Goal: Task Accomplishment & Management: Complete application form

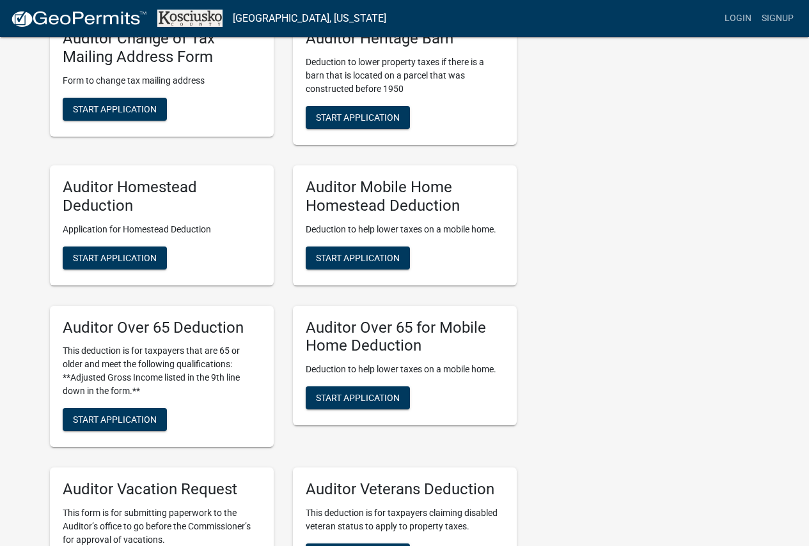
scroll to position [703, 0]
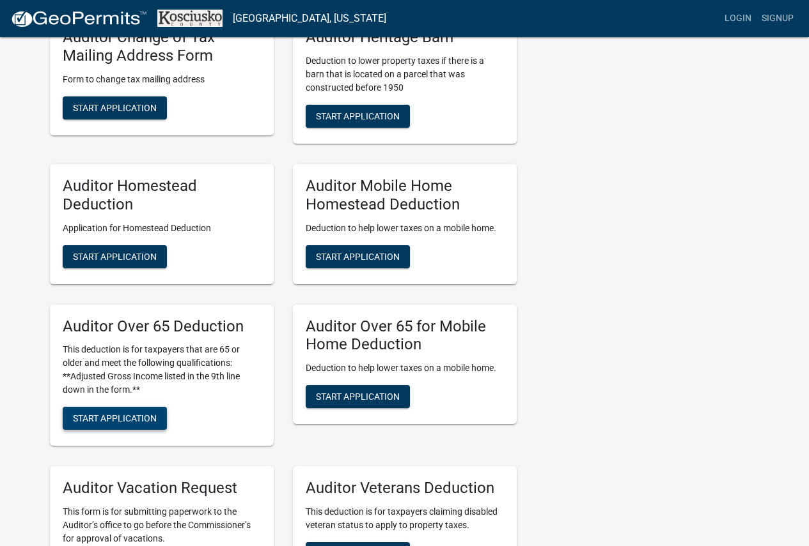
click at [148, 417] on span "Start Application" at bounding box center [115, 419] width 84 height 10
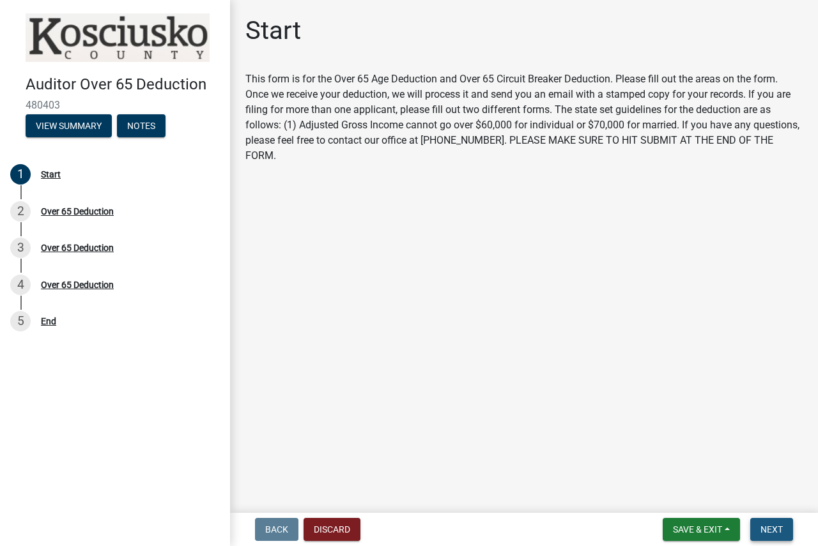
click at [782, 522] on button "Next" at bounding box center [771, 529] width 43 height 23
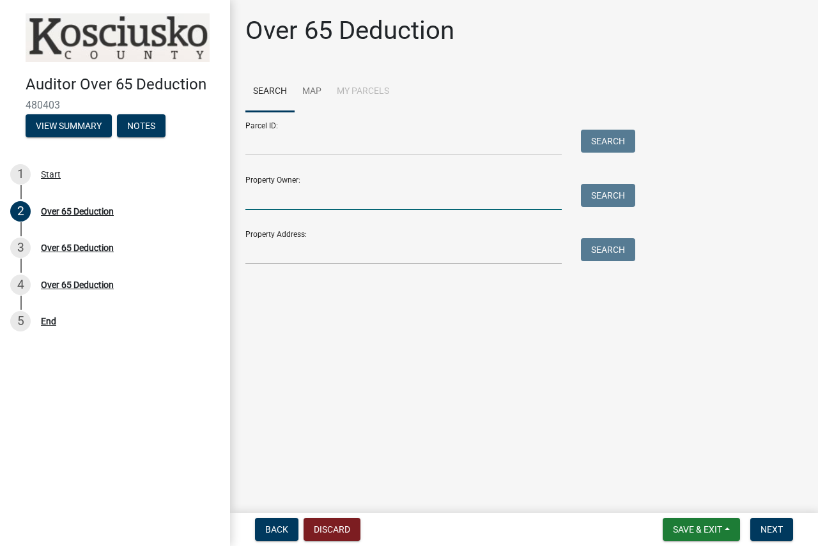
click at [468, 207] on input "Property Owner:" at bounding box center [403, 197] width 316 height 26
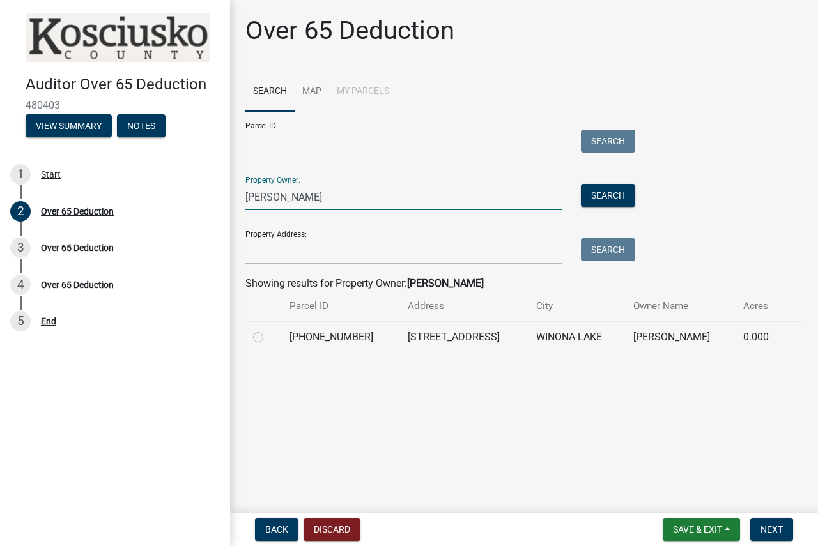
type input "[PERSON_NAME]"
click at [268, 330] on label at bounding box center [268, 330] width 0 height 0
click at [268, 338] on input "radio" at bounding box center [272, 334] width 8 height 8
radio input "true"
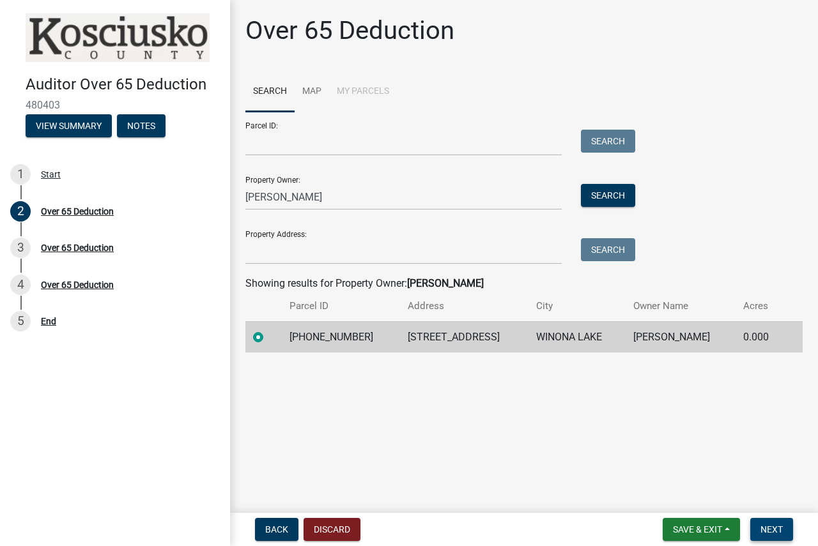
click at [773, 534] on span "Next" at bounding box center [772, 530] width 22 height 10
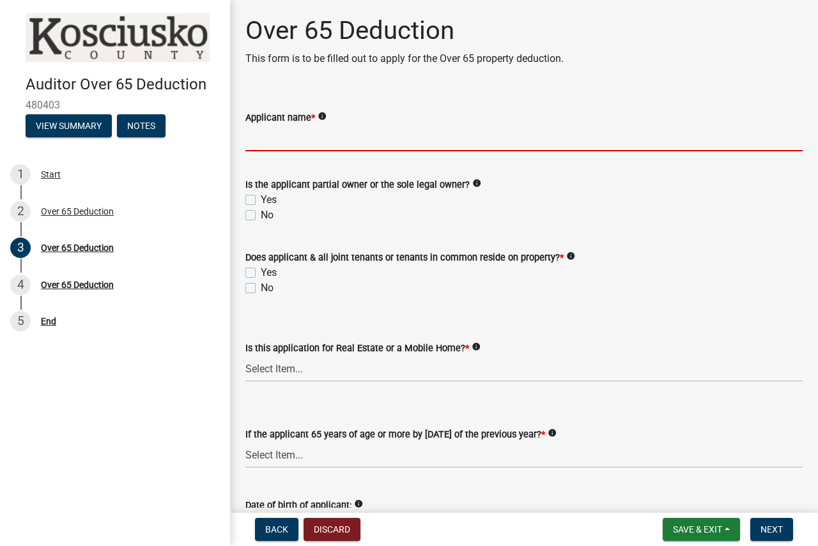
click at [355, 134] on input "Applicant name *" at bounding box center [523, 138] width 557 height 26
type input "/"
type input "[PERSON_NAME]"
click at [261, 201] on label "Yes" at bounding box center [269, 199] width 16 height 15
click at [261, 201] on input "Yes" at bounding box center [265, 196] width 8 height 8
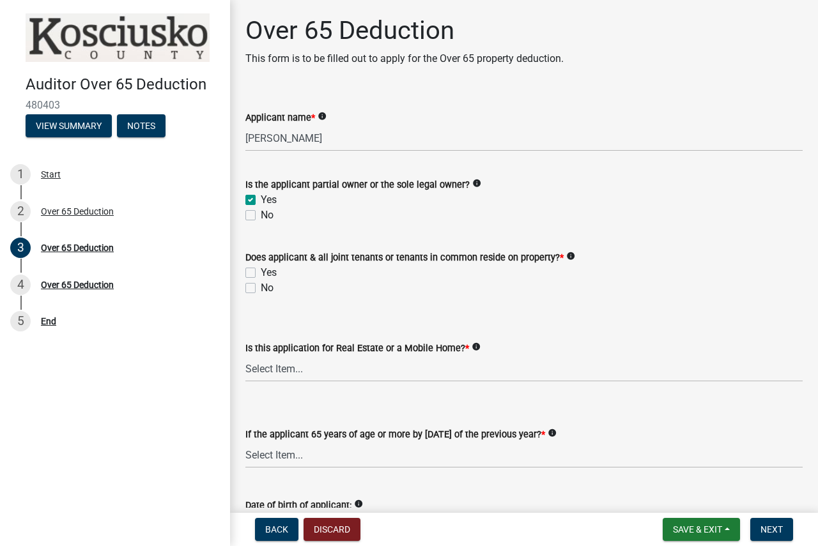
checkbox input "true"
checkbox input "false"
click at [261, 272] on label "Yes" at bounding box center [269, 272] width 16 height 15
click at [261, 272] on input "Yes" at bounding box center [265, 269] width 8 height 8
checkbox input "true"
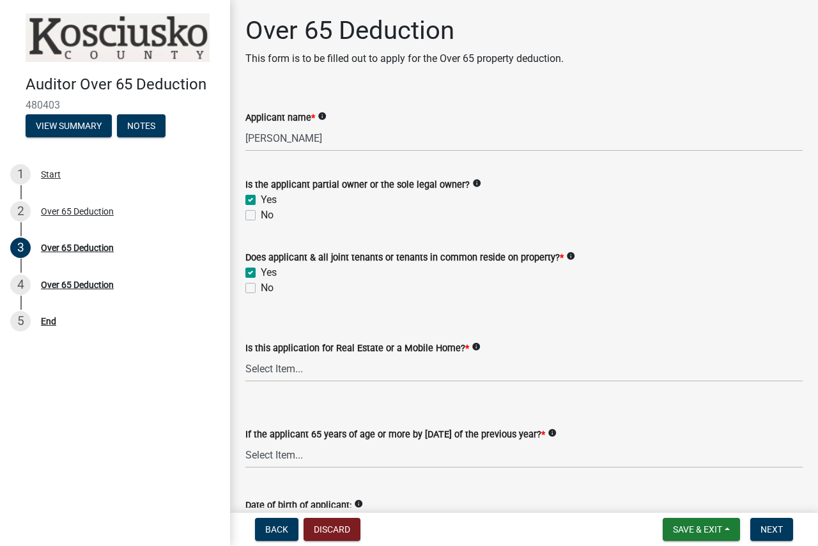
checkbox input "false"
click at [284, 371] on select "Select Item... Real Property Mobile Home" at bounding box center [523, 369] width 557 height 26
click at [245, 356] on select "Select Item... Real Property Mobile Home" at bounding box center [523, 369] width 557 height 26
select select "9e0fe018-0807-4cb1-b9d0-1ea803b42424"
click at [284, 456] on select "Select Item... Yes No" at bounding box center [523, 455] width 557 height 26
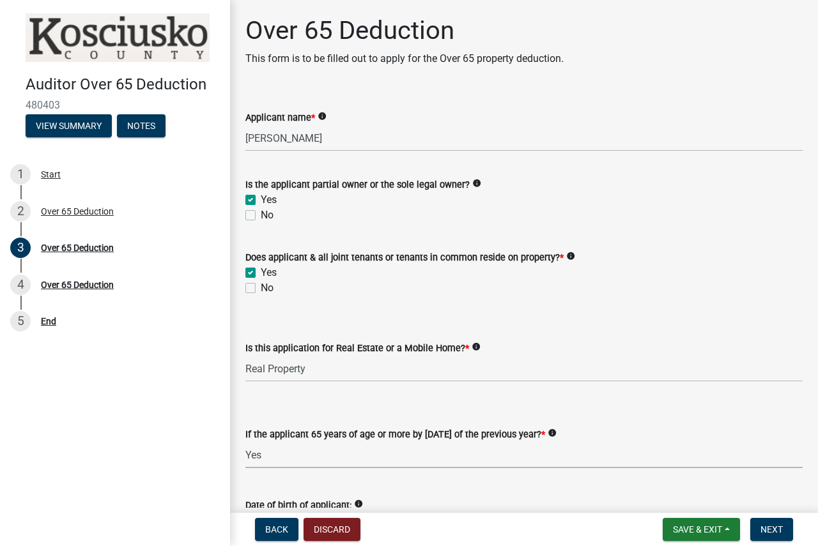
click at [245, 442] on select "Select Item... Yes No" at bounding box center [523, 455] width 557 height 26
select select "61dd1732-a076-4c03-aff6-a332f5b70cd1"
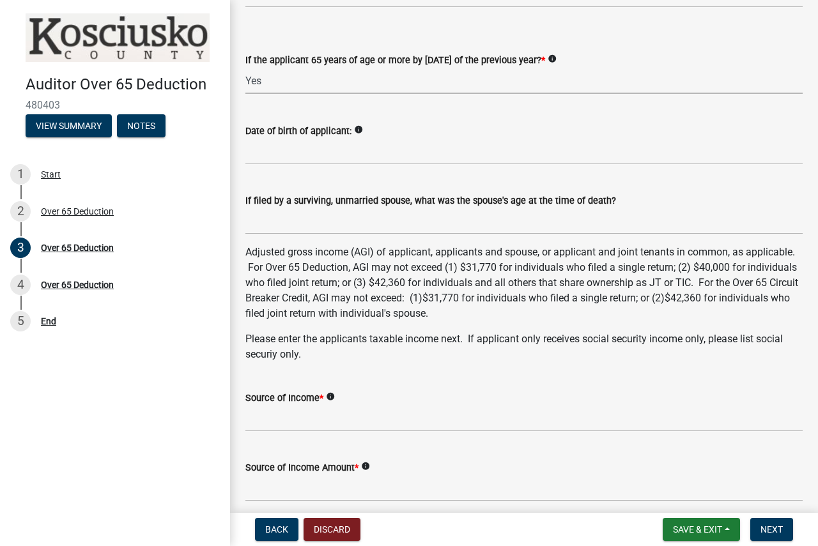
scroll to position [383, 0]
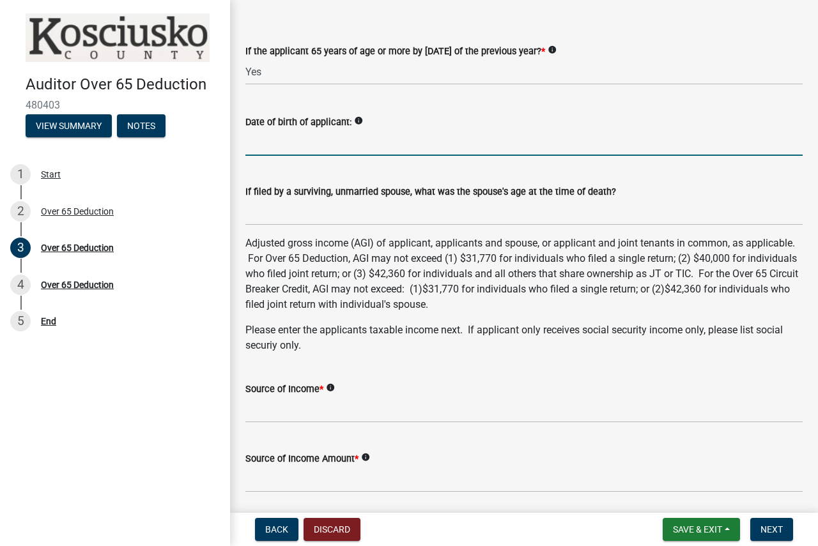
click at [318, 153] on input "Date of birth of applicant:" at bounding box center [523, 143] width 557 height 26
type input "[DATE]"
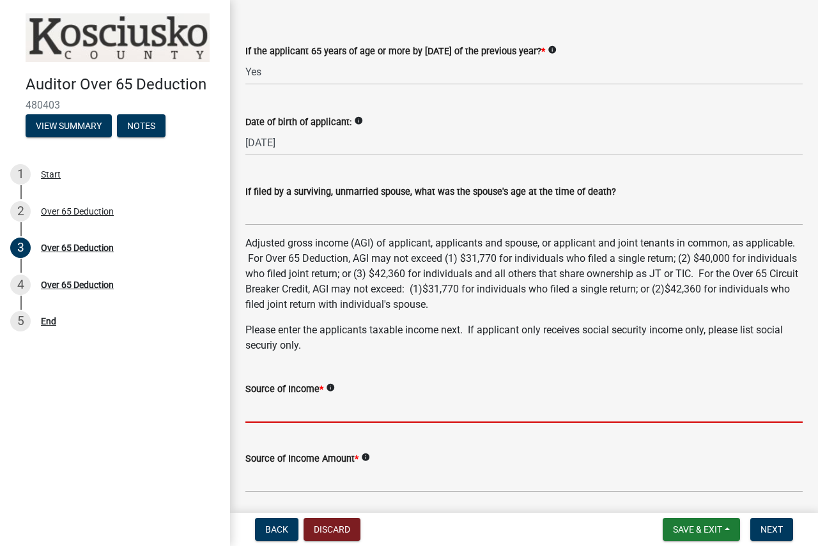
click at [331, 415] on input "Source of Income *" at bounding box center [523, 410] width 557 height 26
type input "1040"
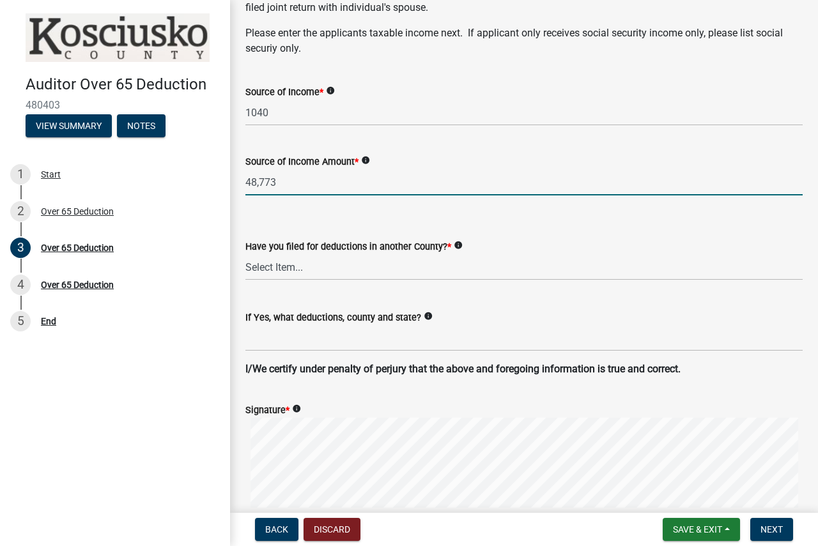
scroll to position [703, 0]
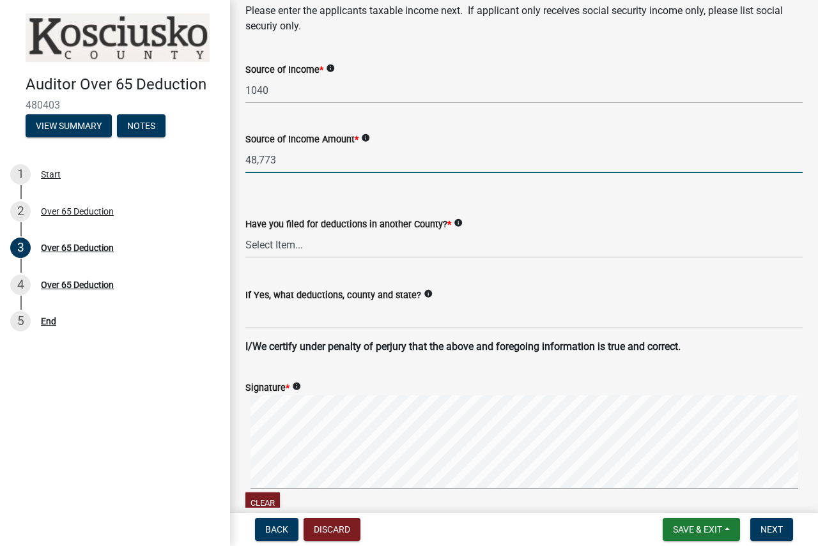
type input "48,773"
click at [331, 247] on select "Select Item... Yes No" at bounding box center [523, 245] width 557 height 26
click at [245, 232] on select "Select Item... Yes No" at bounding box center [523, 245] width 557 height 26
select select "c3747c1b-6a10-4157-a122-bd71e37b161f"
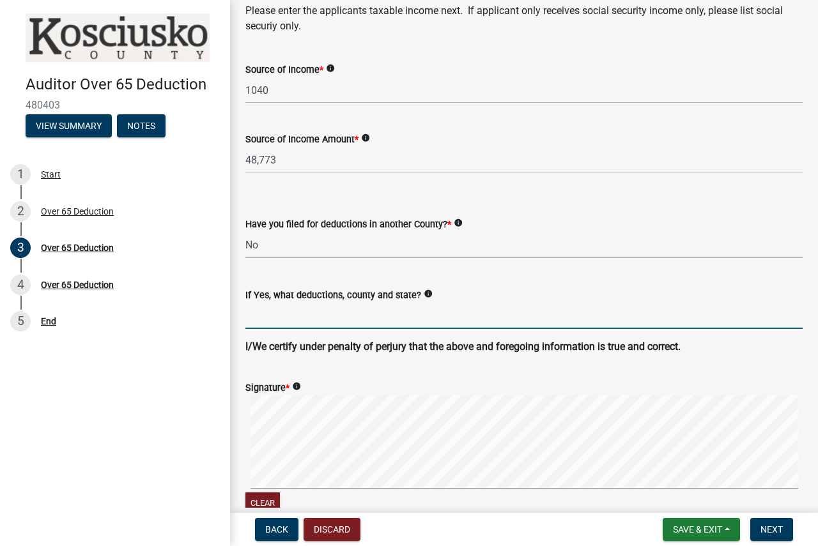
click at [304, 320] on input "If Yes, what deductions, county and state?" at bounding box center [523, 316] width 557 height 26
click at [243, 488] on div "Signature * info Clear" at bounding box center [524, 441] width 576 height 152
click at [282, 497] on div "Clear" at bounding box center [523, 456] width 557 height 121
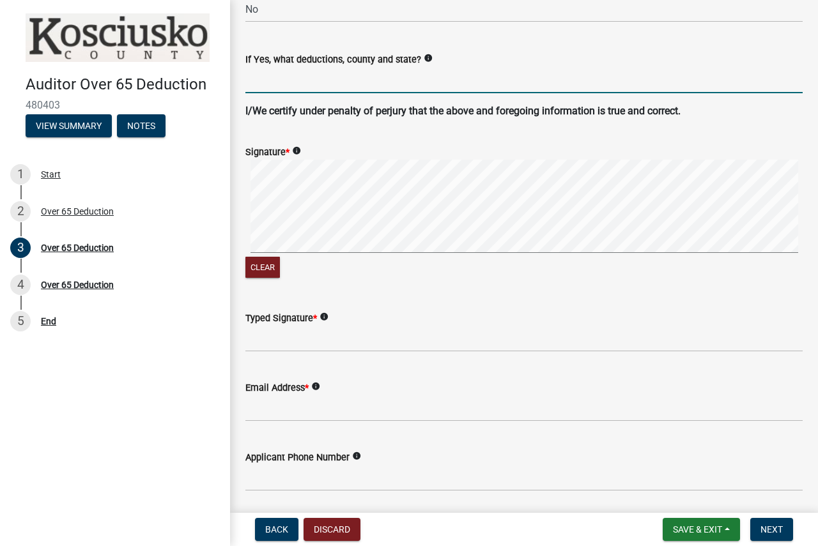
scroll to position [959, 0]
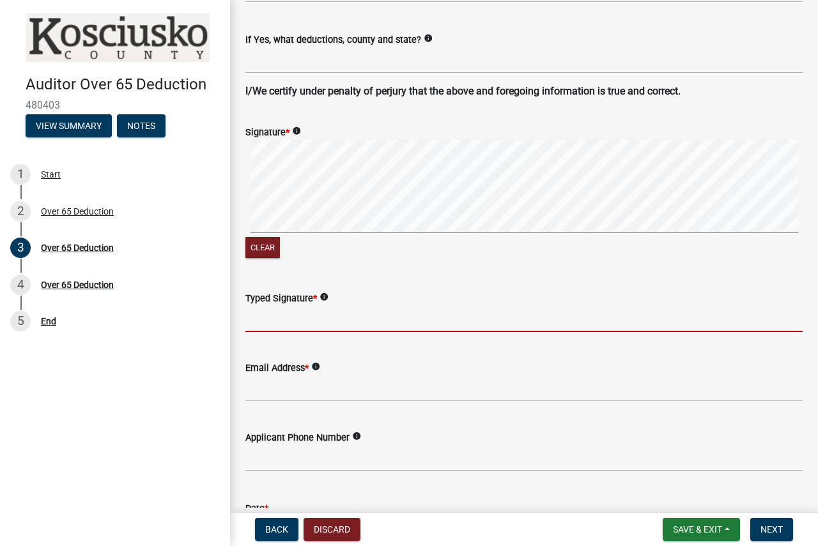
click at [304, 325] on input "Typed Signature *" at bounding box center [523, 319] width 557 height 26
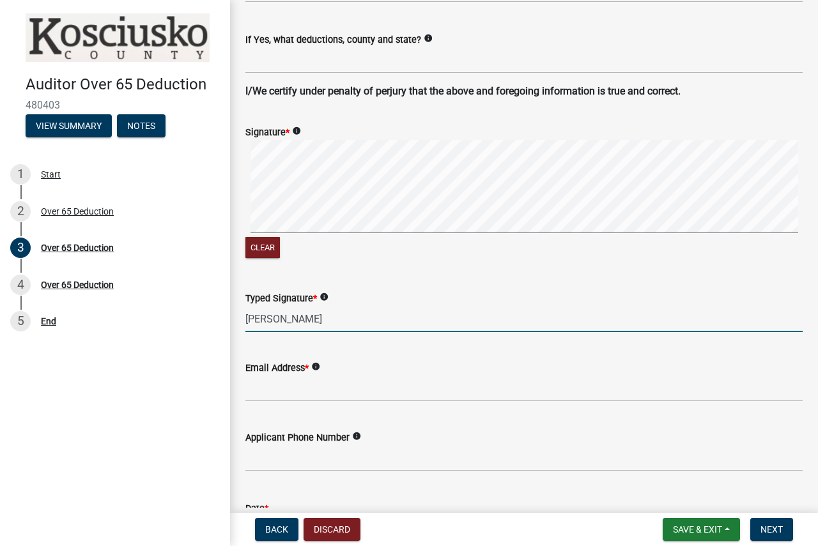
type input "[PERSON_NAME]"
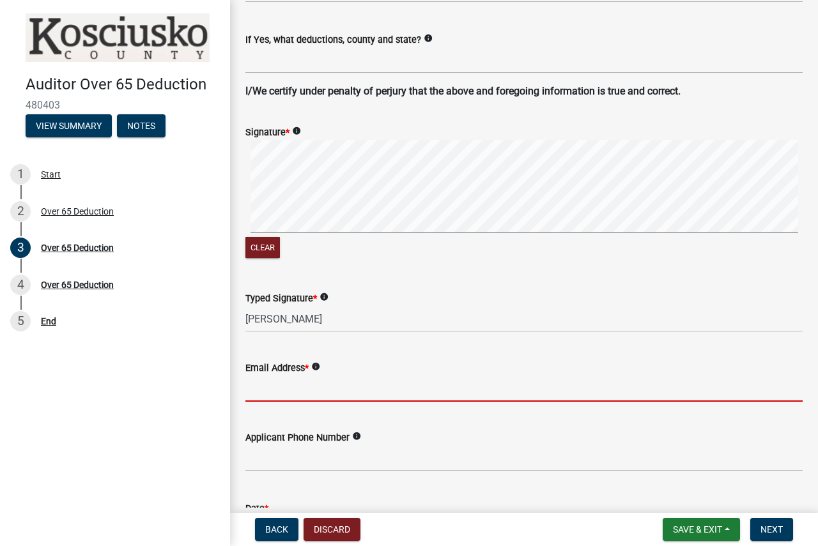
click at [318, 391] on input "Email Address *" at bounding box center [523, 389] width 557 height 26
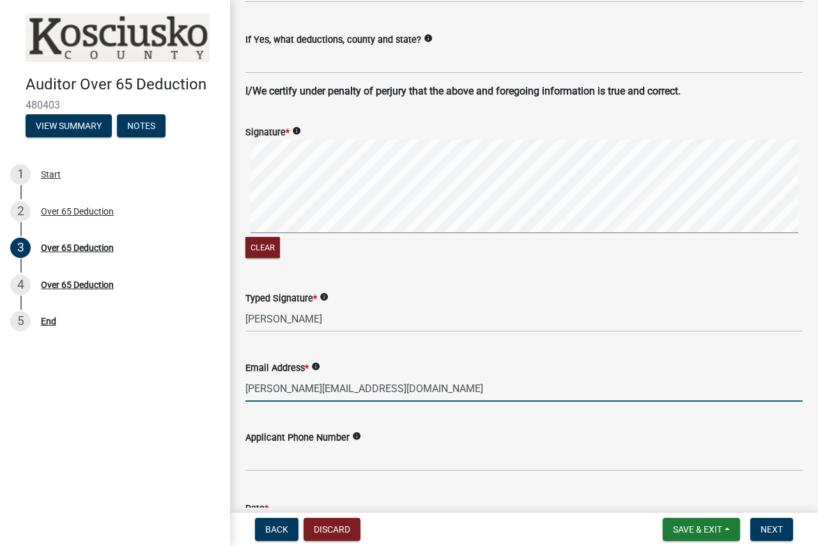
type input "[PERSON_NAME][EMAIL_ADDRESS][DOMAIN_NAME]"
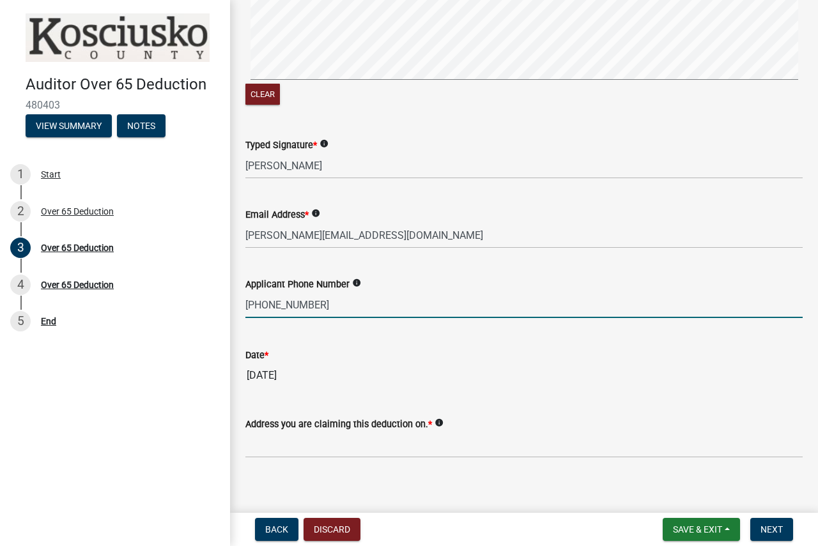
scroll to position [1122, 0]
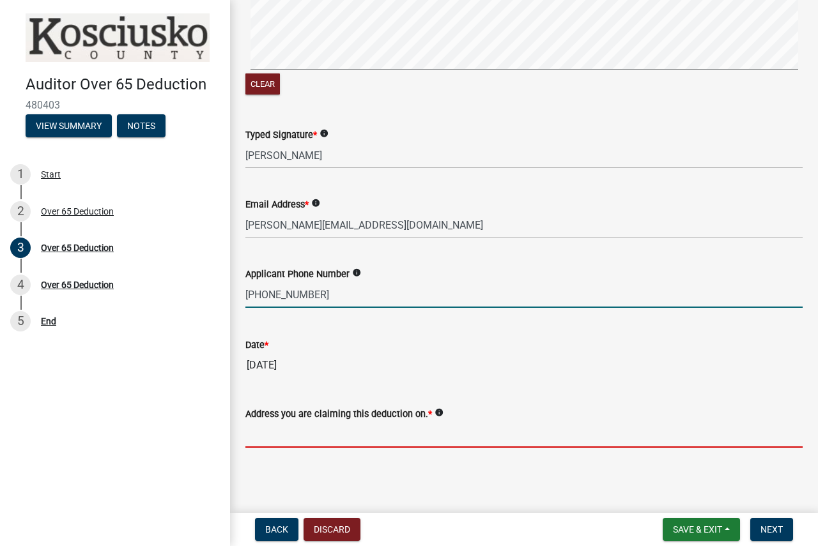
type input "5745271889"
click at [296, 426] on input "Address you are claiming this deduction on. *" at bounding box center [523, 435] width 557 height 26
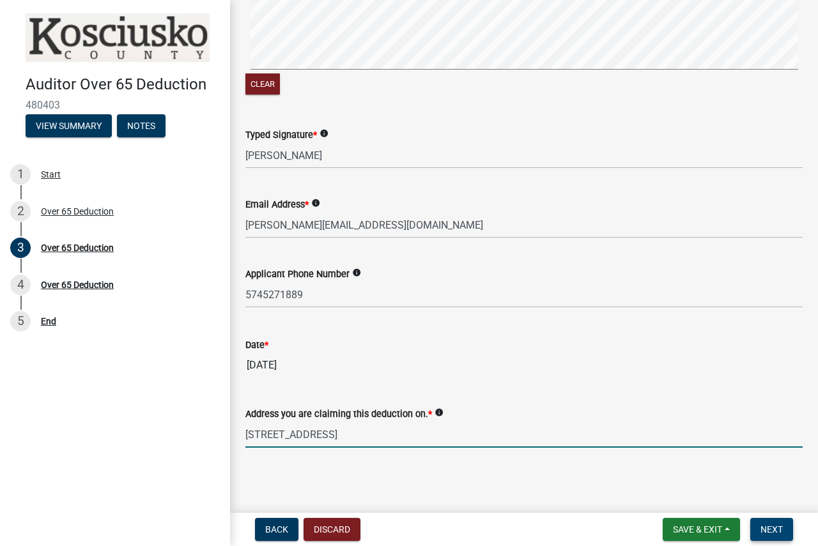
type input "[STREET_ADDRESS]"
click at [756, 526] on button "Next" at bounding box center [771, 529] width 43 height 23
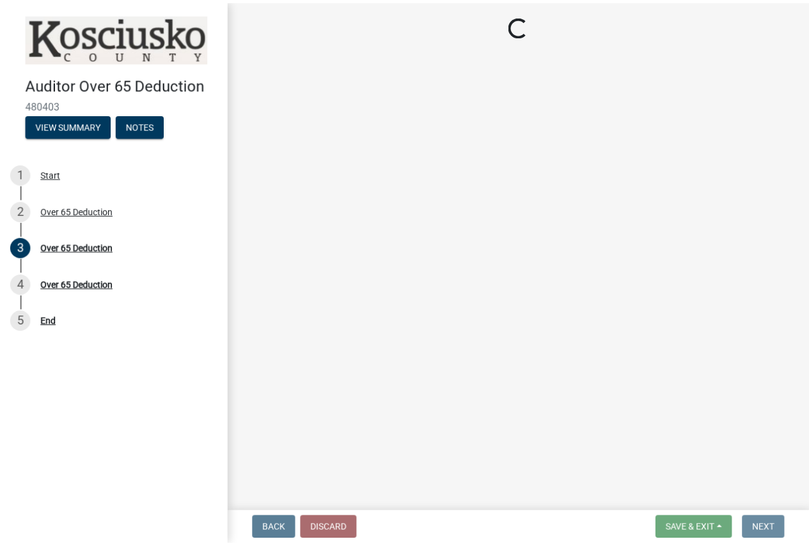
scroll to position [0, 0]
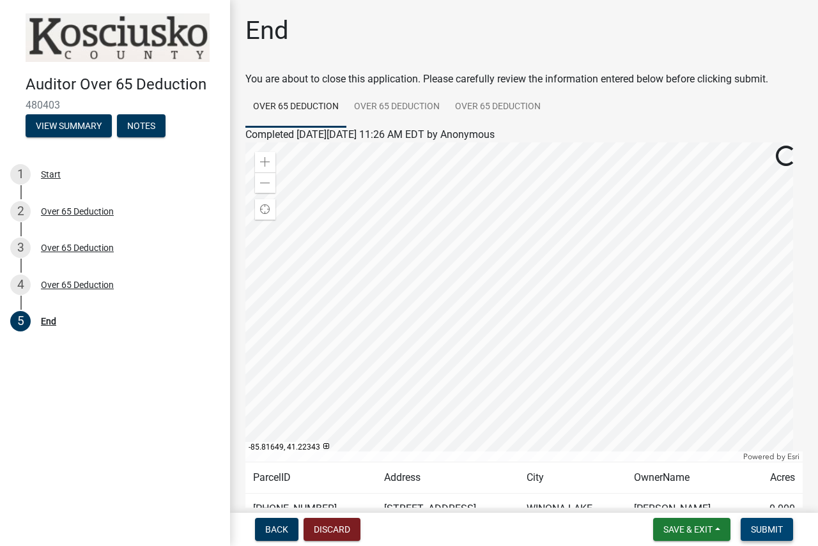
click at [771, 530] on span "Submit" at bounding box center [767, 530] width 32 height 10
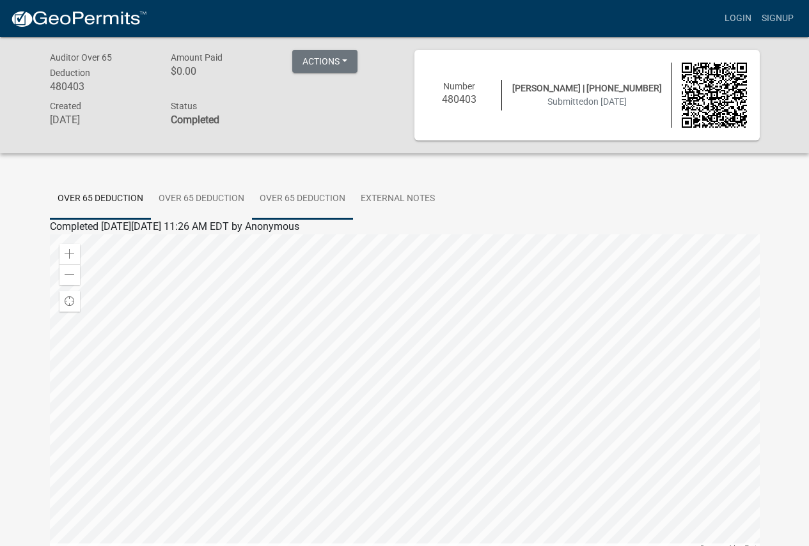
click at [311, 197] on link "Over 65 Deduction" at bounding box center [302, 199] width 101 height 41
click at [111, 241] on link "Over 65 Deduction" at bounding box center [91, 242] width 83 height 12
